Goal: Task Accomplishment & Management: Manage account settings

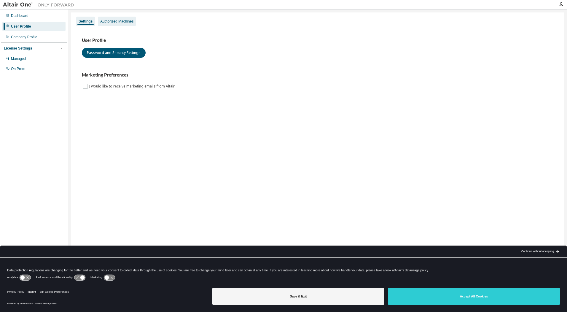
click at [117, 21] on div "Authorized Machines" at bounding box center [116, 21] width 33 height 5
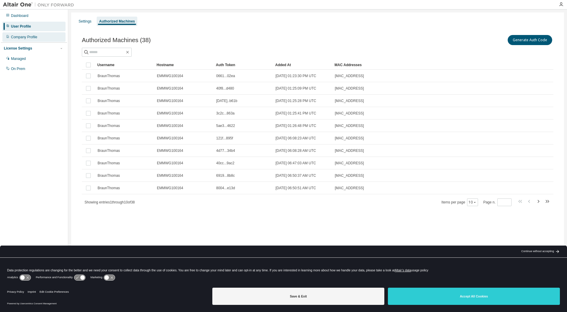
click at [41, 36] on div "Company Profile" at bounding box center [33, 36] width 63 height 9
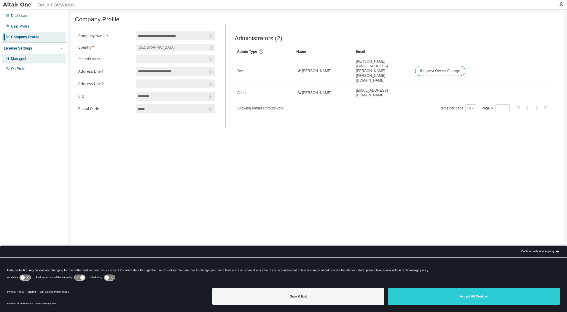
click at [20, 60] on div "Managed" at bounding box center [18, 58] width 15 height 5
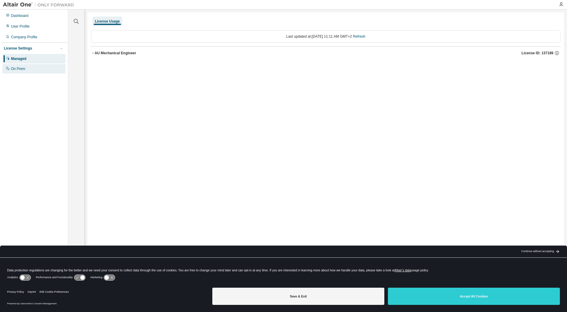
click at [32, 69] on div "On Prem" at bounding box center [33, 68] width 63 height 9
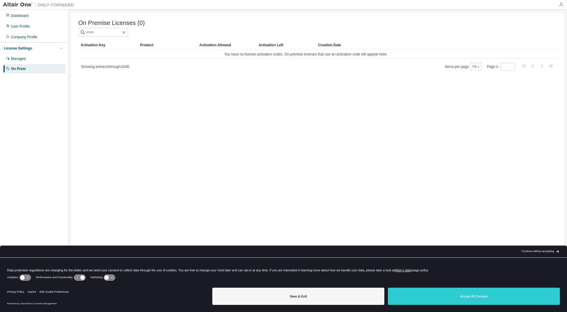
click at [562, 4] on icon "button" at bounding box center [561, 4] width 5 height 5
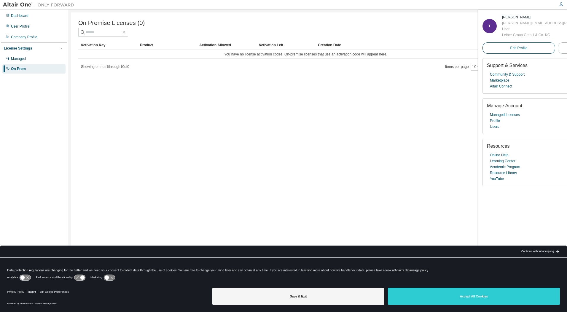
click at [510, 50] on span "Edit Profile" at bounding box center [518, 48] width 17 height 5
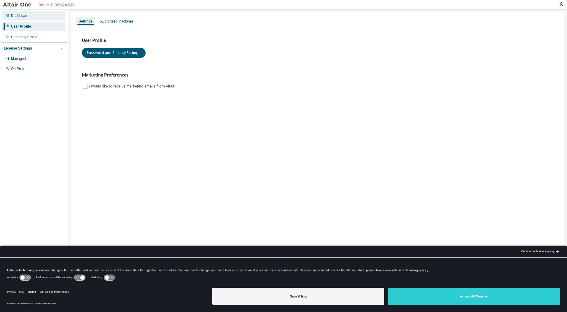
click at [26, 18] on div "Dashboard" at bounding box center [19, 15] width 17 height 5
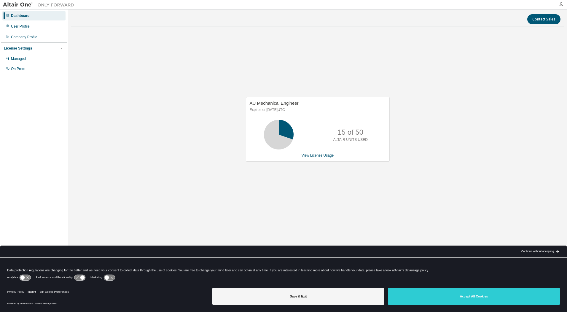
click at [561, 3] on icon "button" at bounding box center [561, 4] width 5 height 5
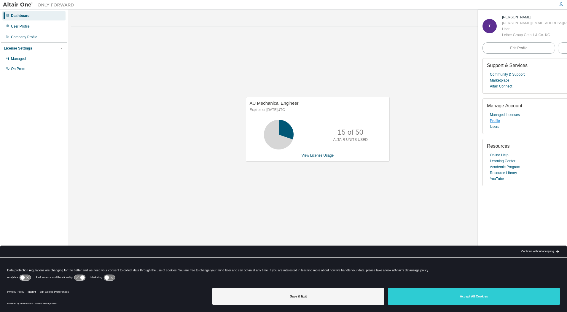
click at [494, 120] on link "Profile" at bounding box center [495, 121] width 10 height 6
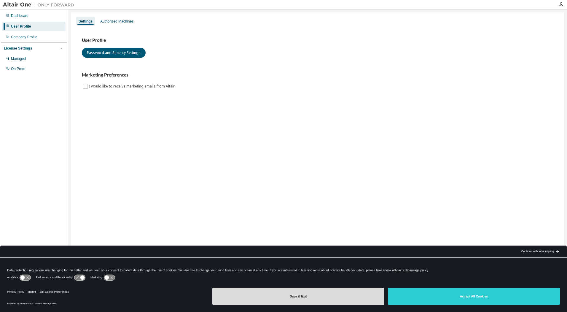
click at [272, 293] on button "Save & Exit" at bounding box center [298, 296] width 172 height 17
